Goal: Register for event/course

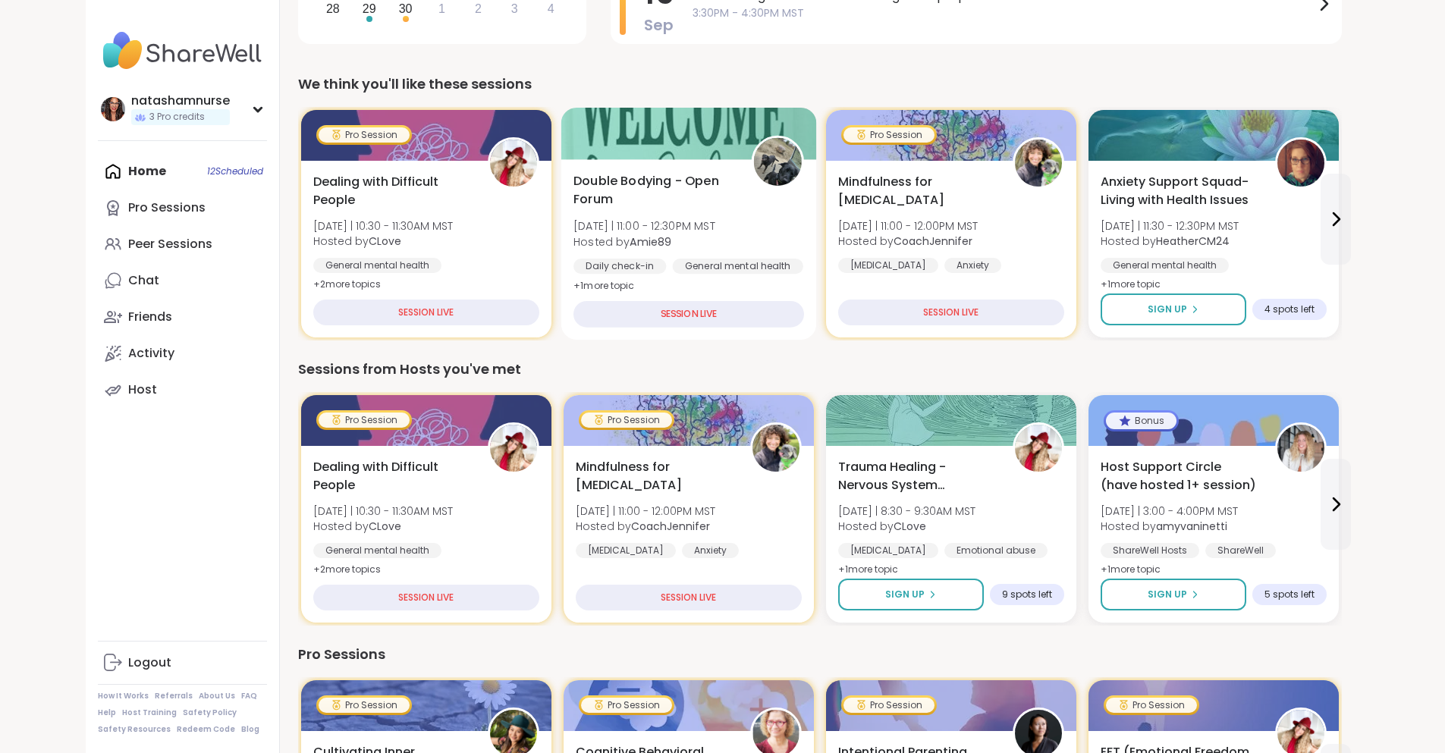
scroll to position [455, 0]
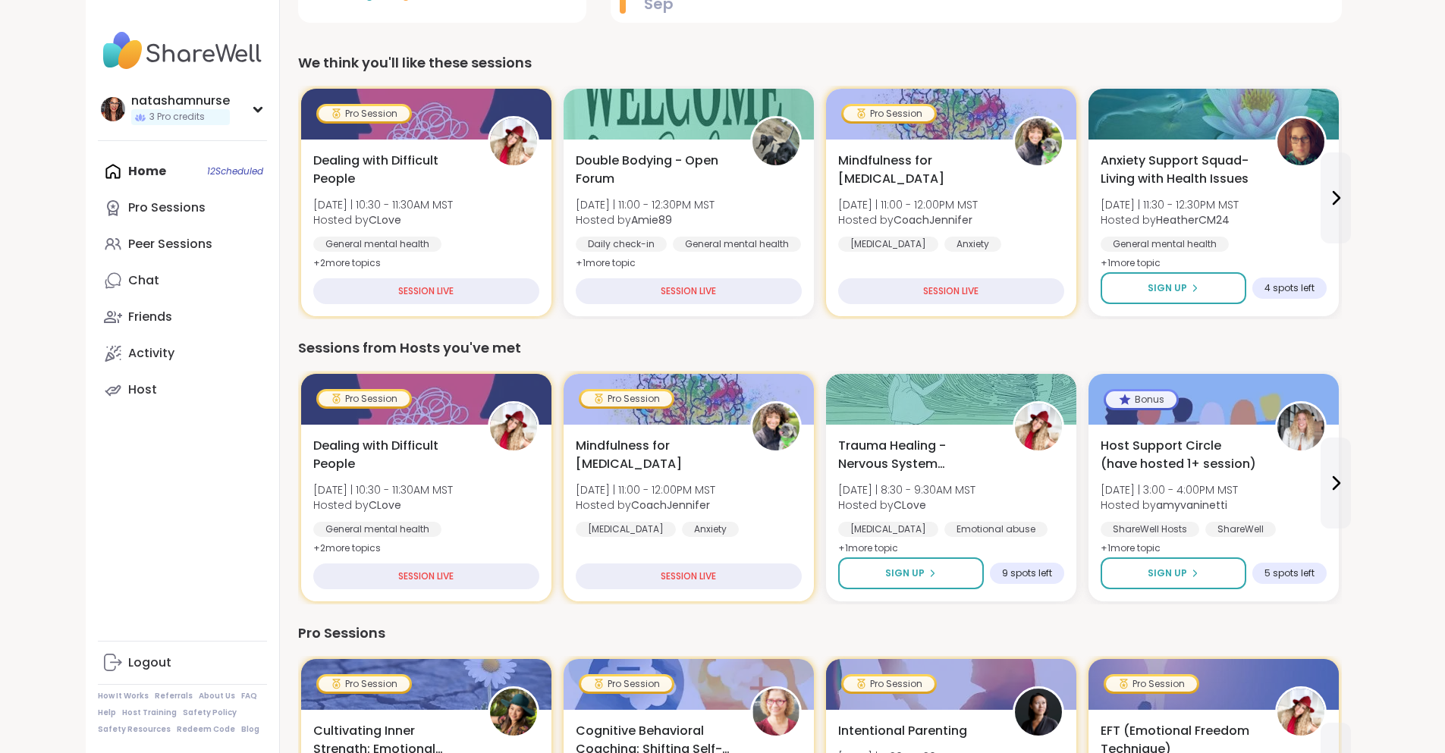
click at [1361, 578] on button "Sign Up" at bounding box center [1448, 575] width 175 height 33
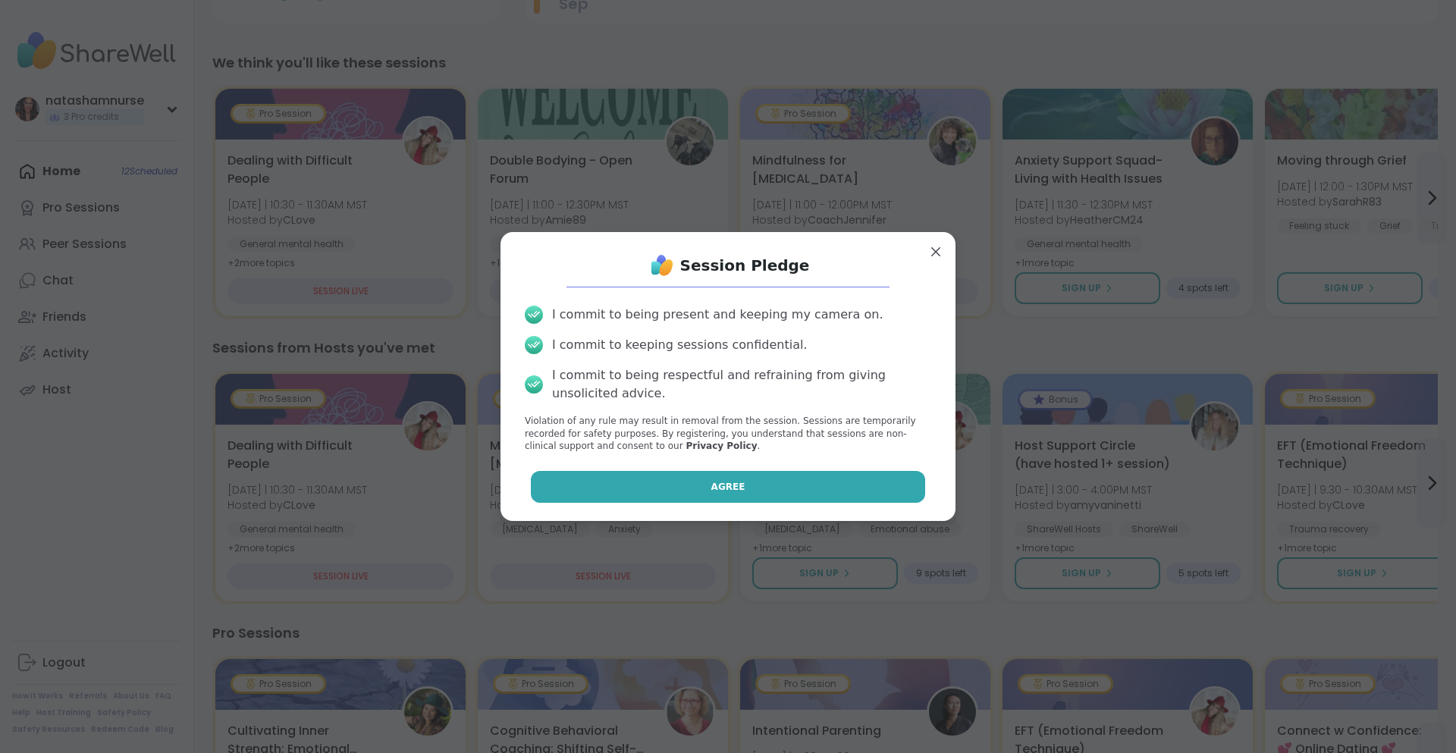
click at [762, 492] on button "Agree" at bounding box center [728, 487] width 395 height 32
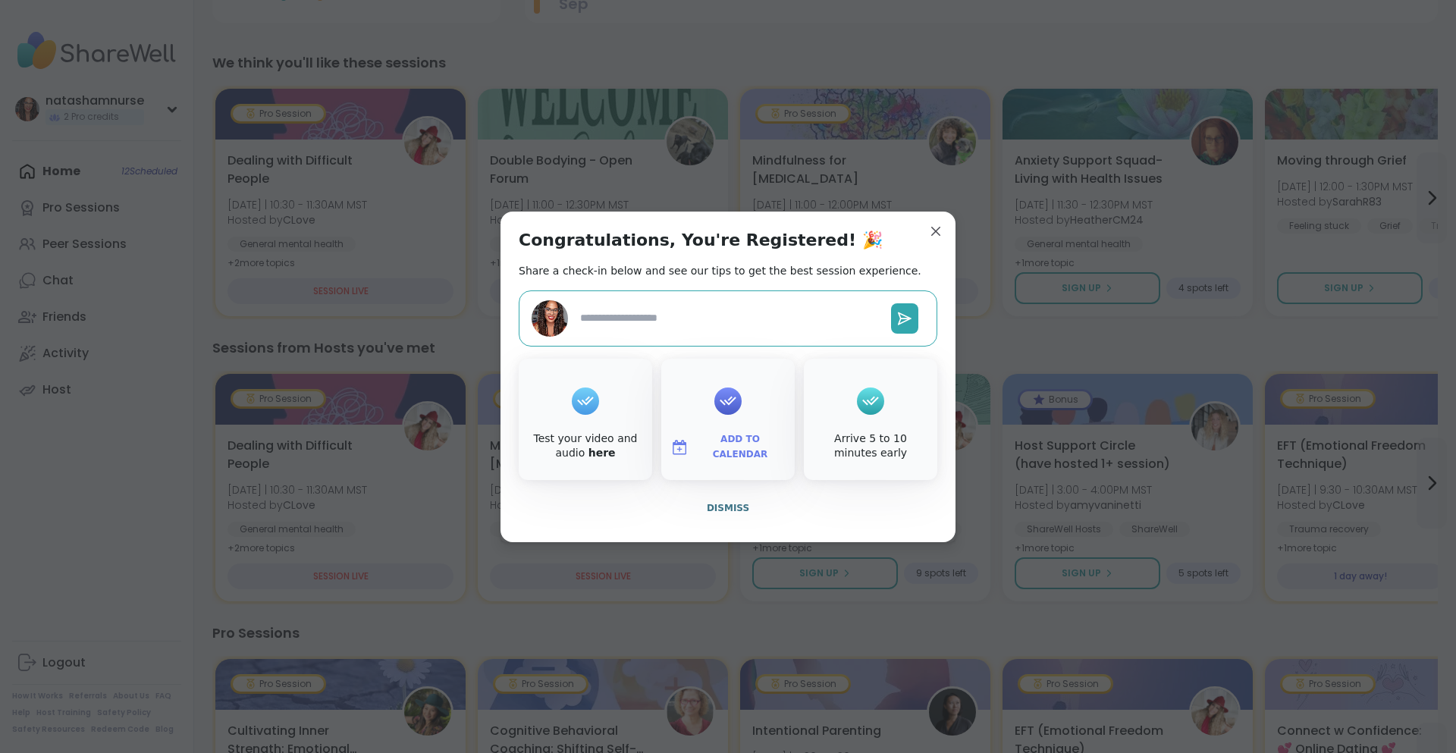
type textarea "*"
click at [708, 418] on div "Add to Calendar" at bounding box center [728, 419] width 134 height 121
click at [688, 452] on button "Add to Calendar" at bounding box center [728, 448] width 127 height 32
click at [721, 309] on button "Google Calendar" at bounding box center [728, 309] width 115 height 33
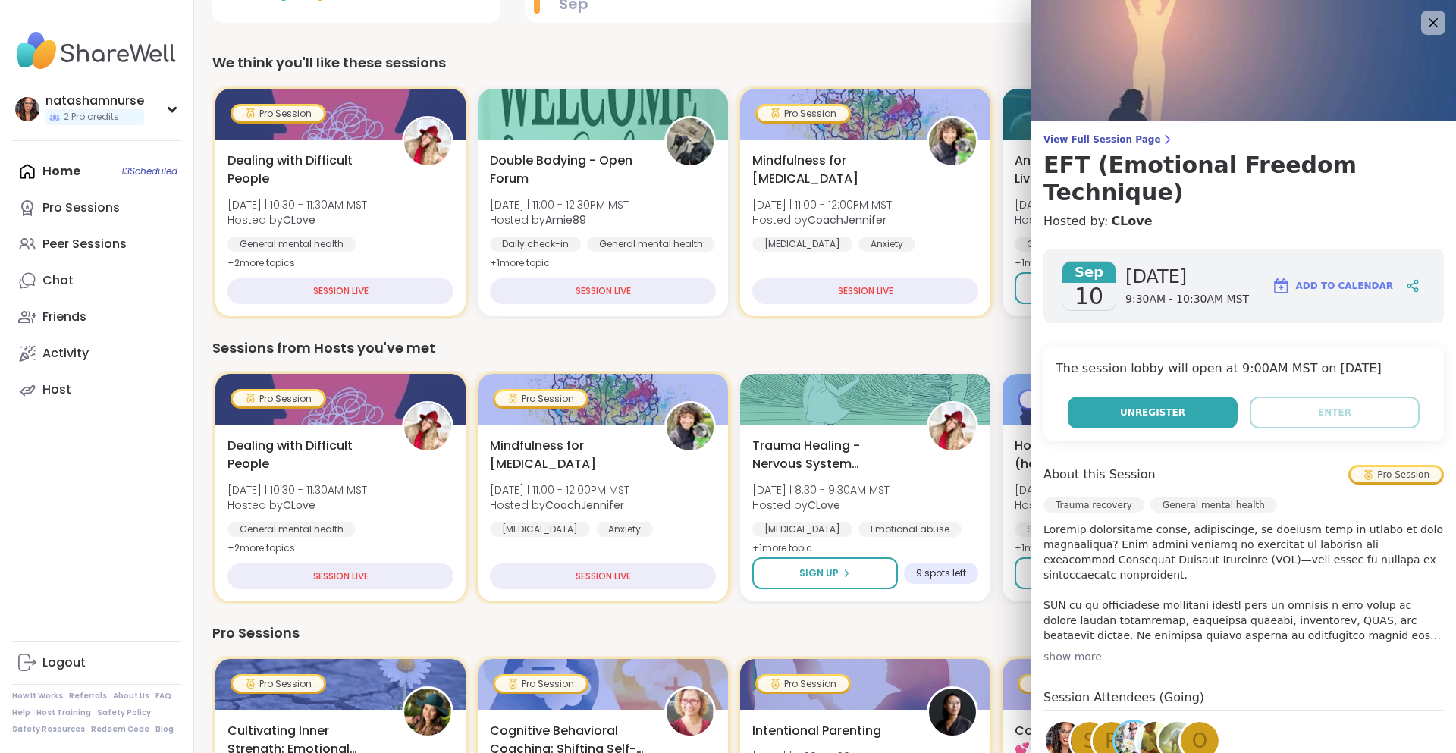
click at [1159, 401] on div "The session lobby will open at 9:00AM MST on [DATE] Unregister Enter" at bounding box center [1244, 393] width 401 height 93
click at [1164, 406] on span "Unregister" at bounding box center [1152, 413] width 65 height 14
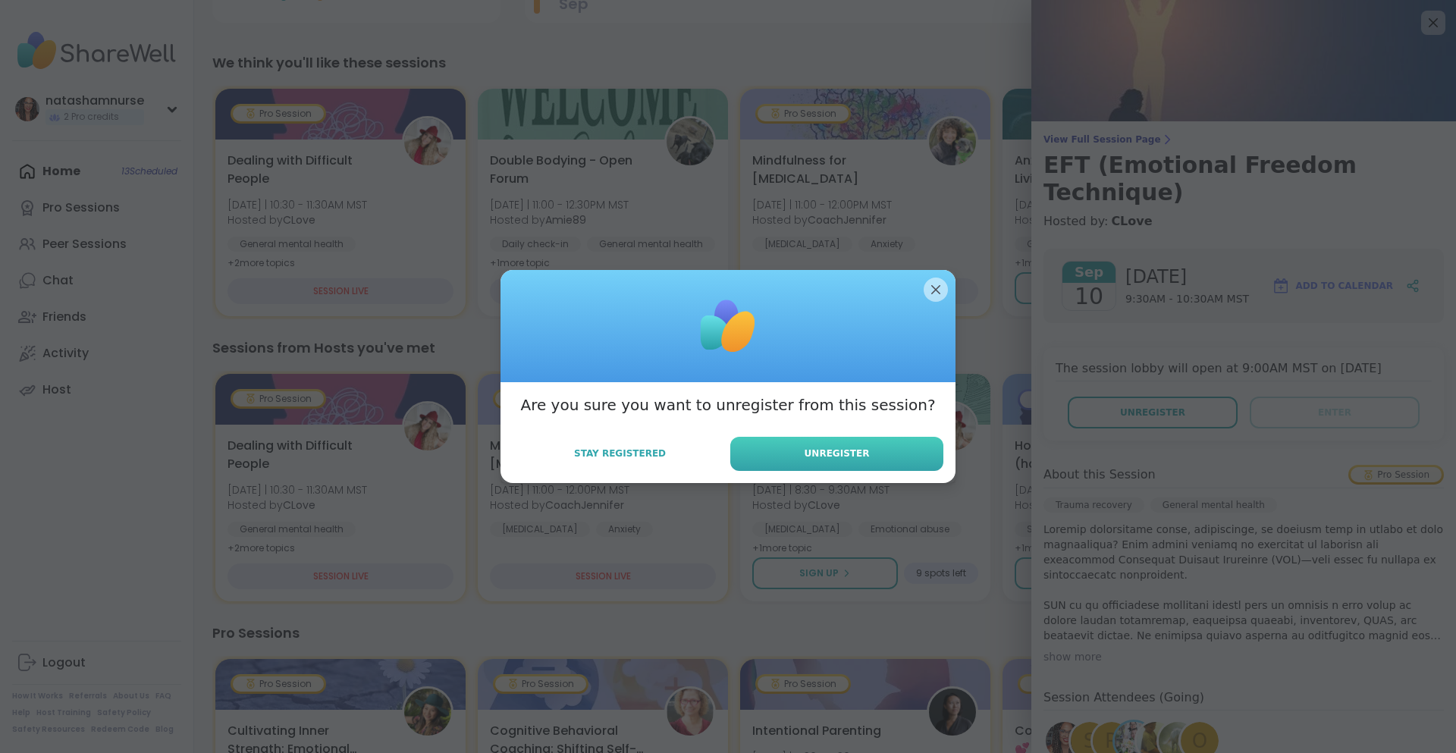
click at [822, 467] on button "Unregister" at bounding box center [837, 454] width 213 height 34
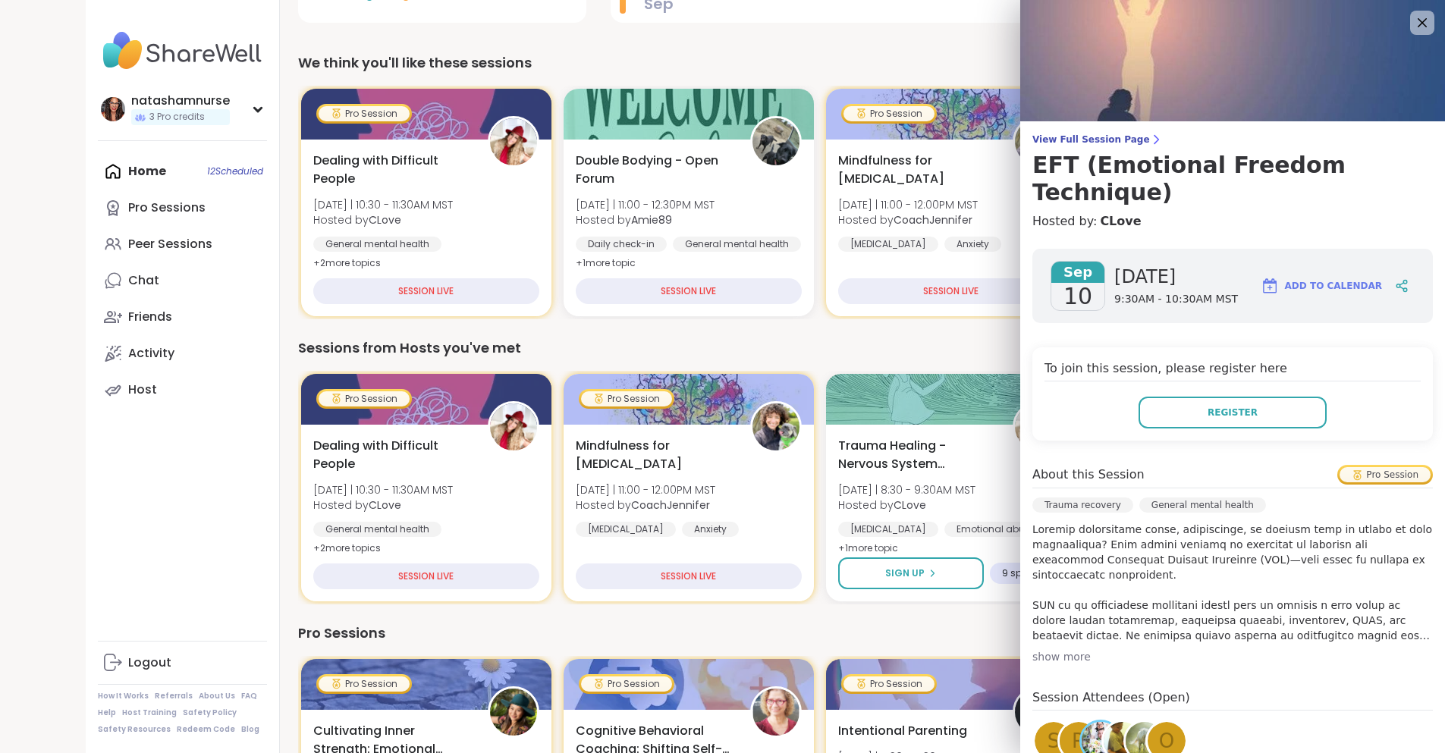
click at [1413, 18] on icon at bounding box center [1422, 23] width 18 height 18
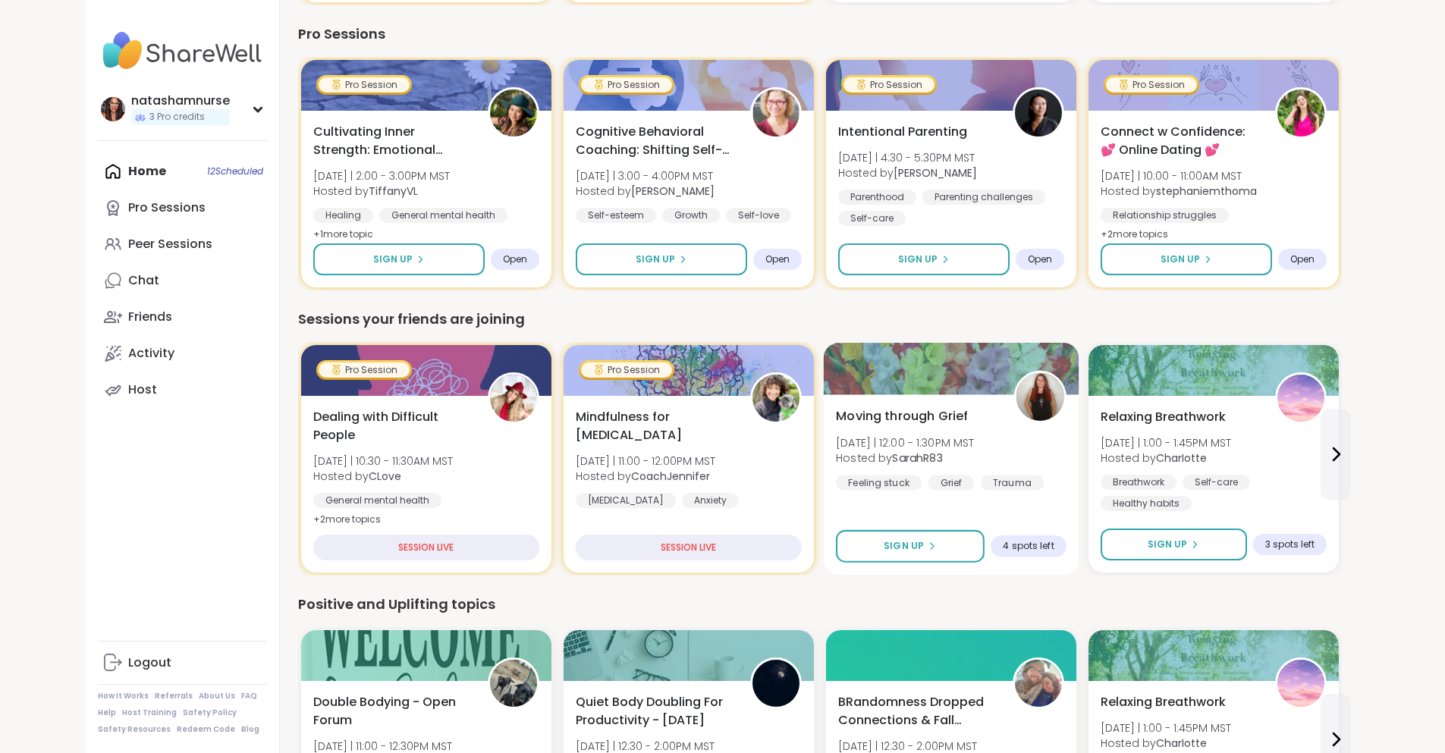
scroll to position [1062, 0]
